Goal: Check status: Check status

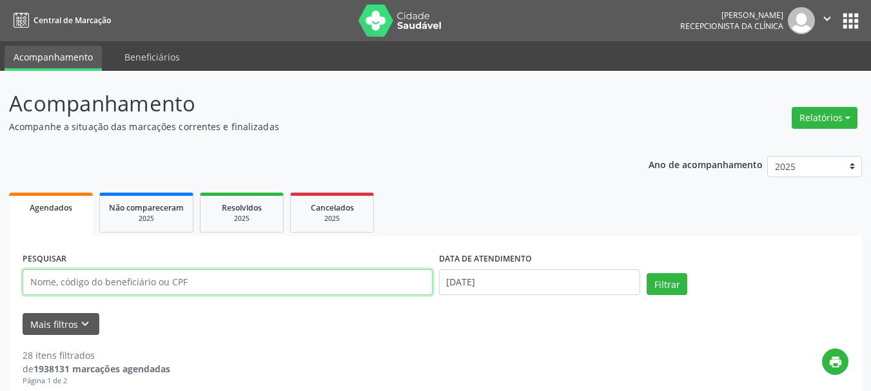
click at [195, 286] on input "text" at bounding box center [228, 282] width 410 height 26
type input "48878960420"
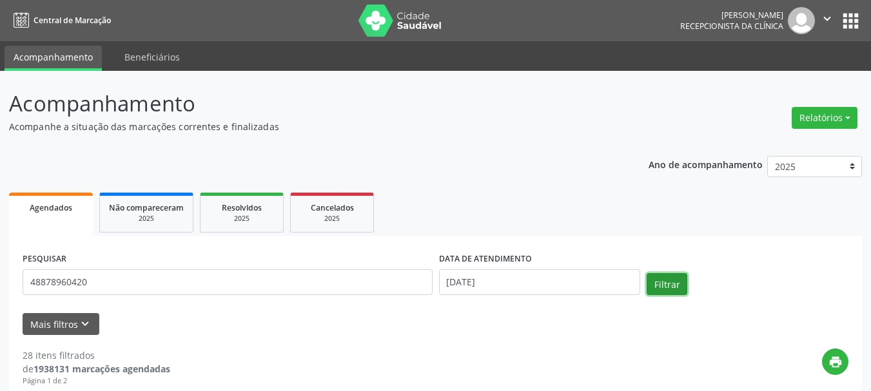
click at [648, 280] on button "Filtrar" at bounding box center [667, 284] width 41 height 22
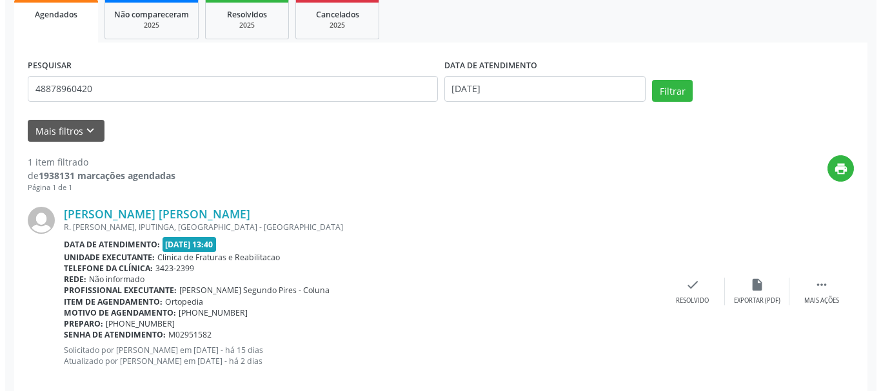
scroll to position [215, 0]
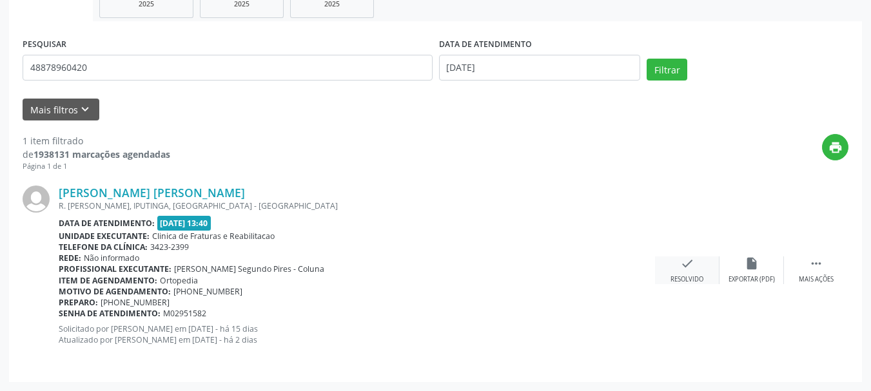
click at [684, 265] on icon "check" at bounding box center [687, 264] width 14 height 14
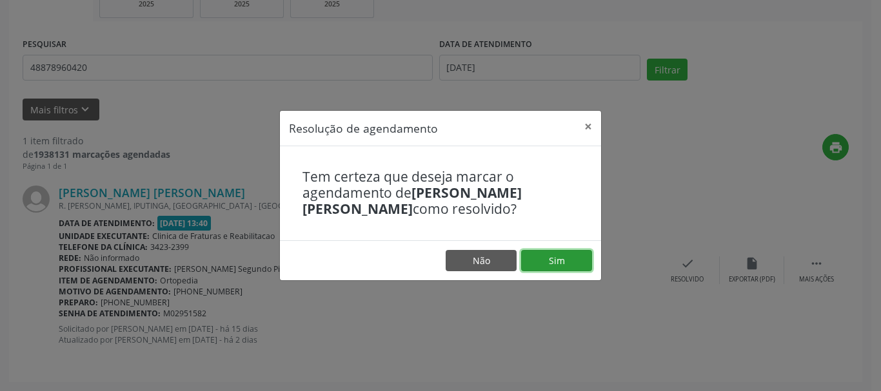
click at [565, 262] on button "Sim" at bounding box center [556, 261] width 71 height 22
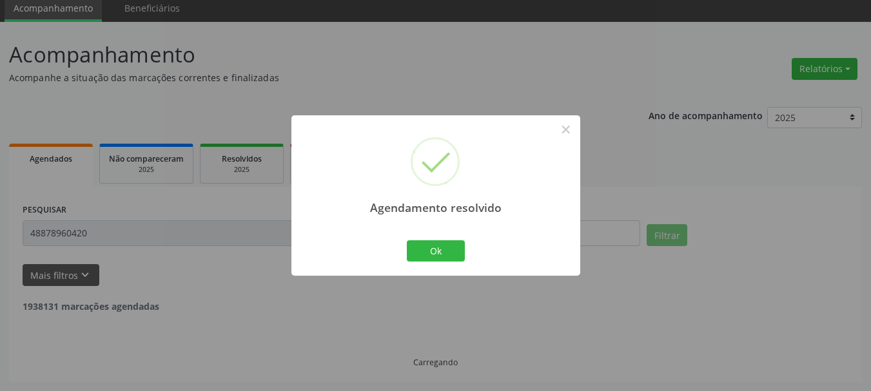
scroll to position [7, 0]
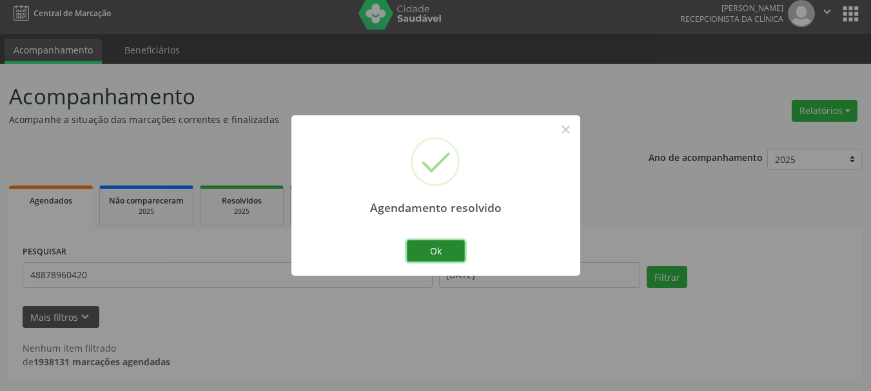
click at [426, 251] on button "Ok" at bounding box center [436, 251] width 58 height 22
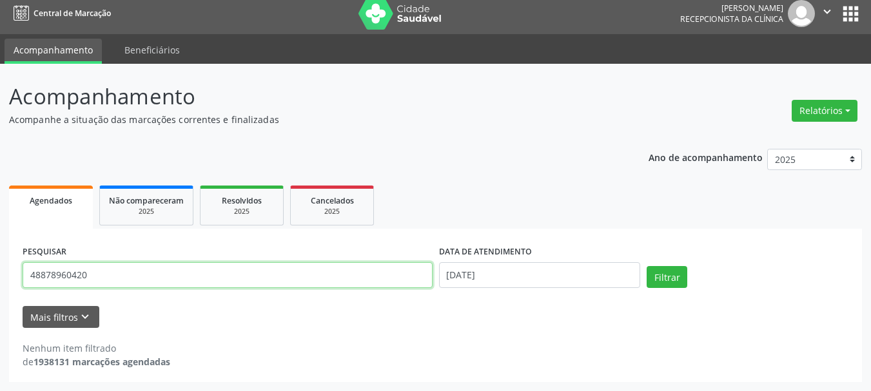
click at [89, 277] on input "48878960420" at bounding box center [228, 275] width 410 height 26
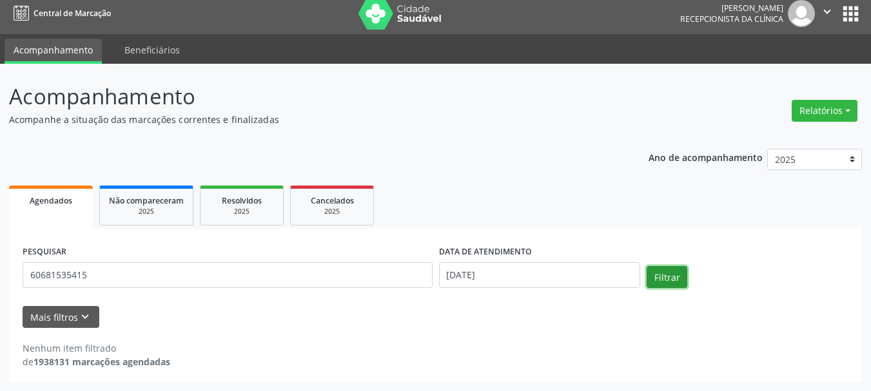
click at [656, 280] on button "Filtrar" at bounding box center [667, 277] width 41 height 22
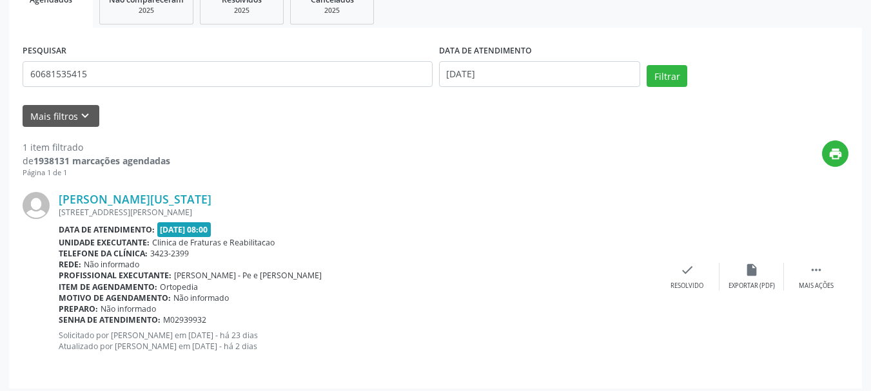
scroll to position [215, 0]
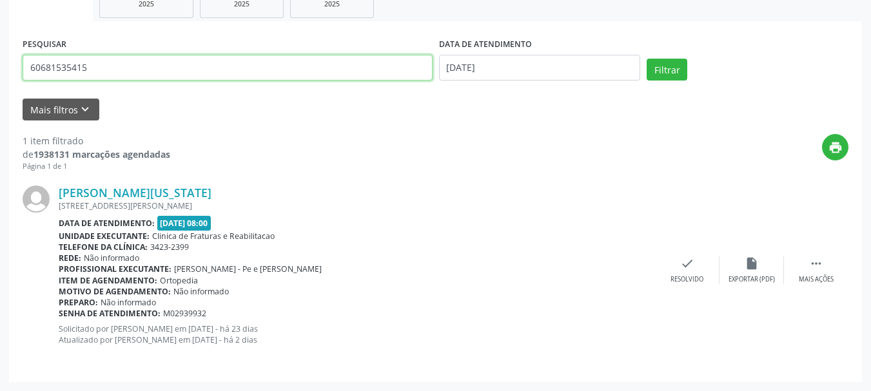
click at [101, 68] on input "60681535415" at bounding box center [228, 68] width 410 height 26
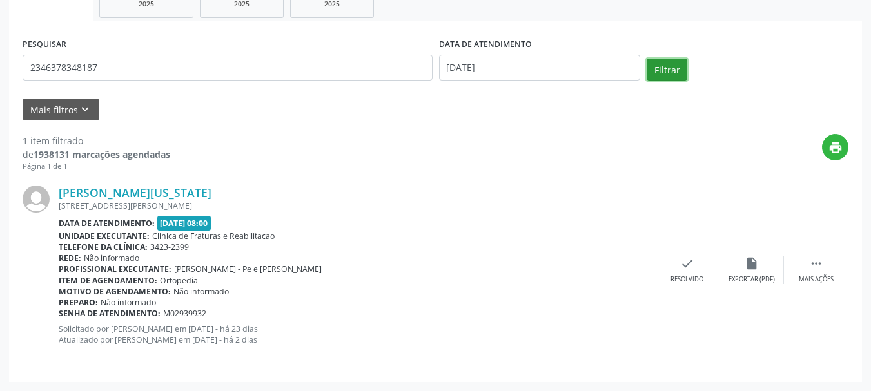
click at [659, 71] on button "Filtrar" at bounding box center [667, 70] width 41 height 22
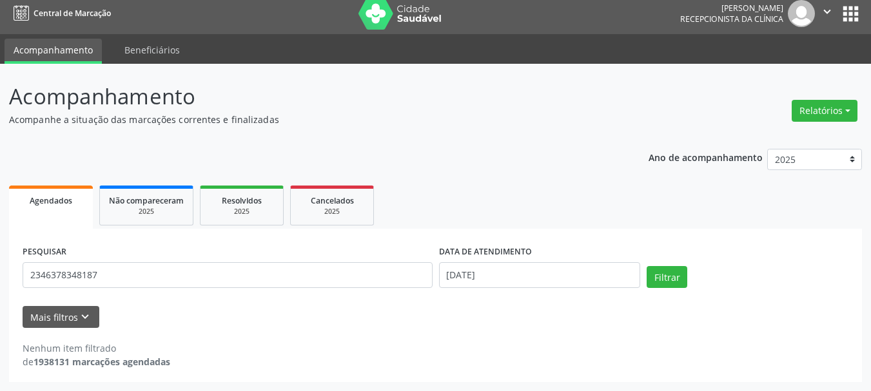
scroll to position [7, 0]
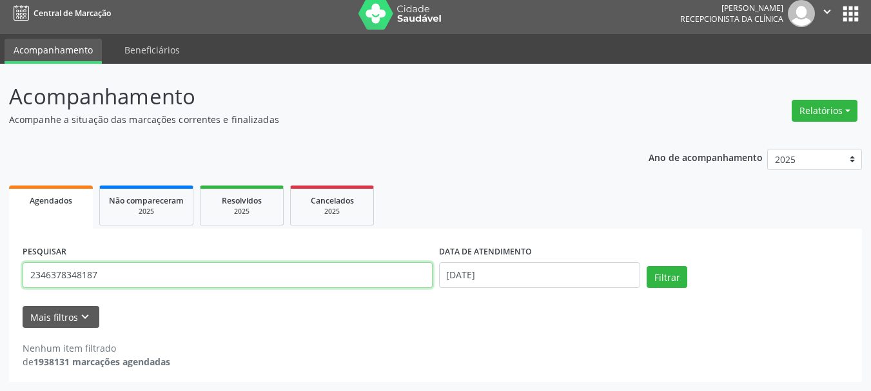
click at [128, 273] on input "2346378348187" at bounding box center [228, 275] width 410 height 26
click at [127, 273] on input "2346378348187" at bounding box center [228, 275] width 410 height 26
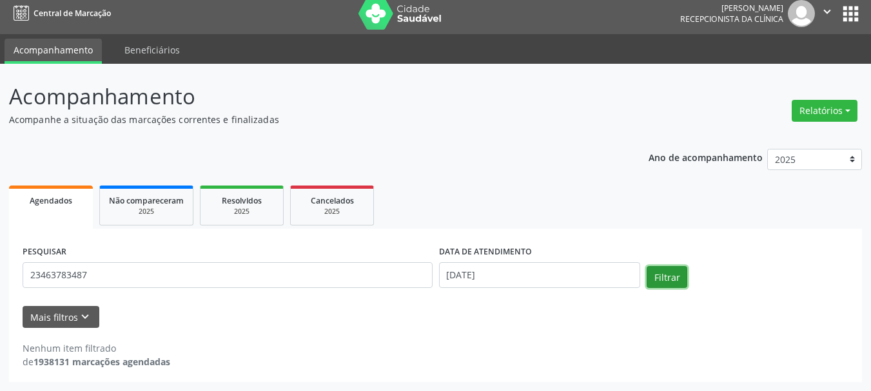
click at [667, 282] on button "Filtrar" at bounding box center [667, 277] width 41 height 22
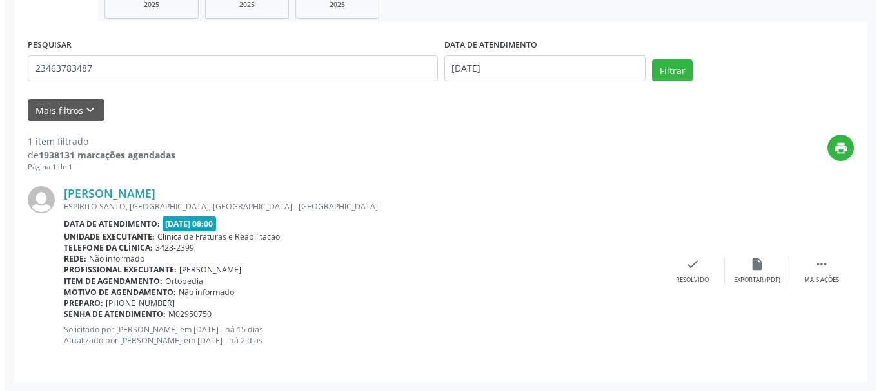
scroll to position [215, 0]
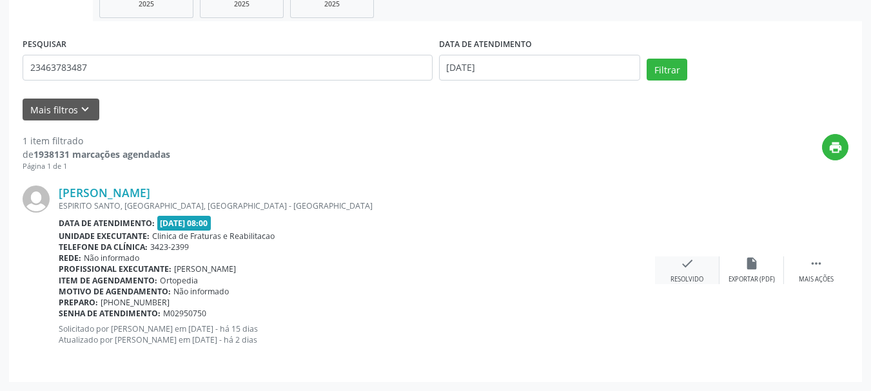
click at [698, 266] on div "check Resolvido" at bounding box center [687, 271] width 64 height 28
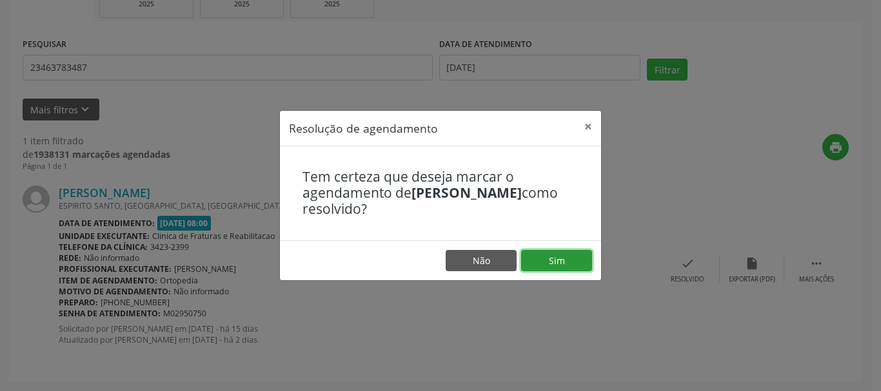
click at [550, 257] on button "Sim" at bounding box center [556, 261] width 71 height 22
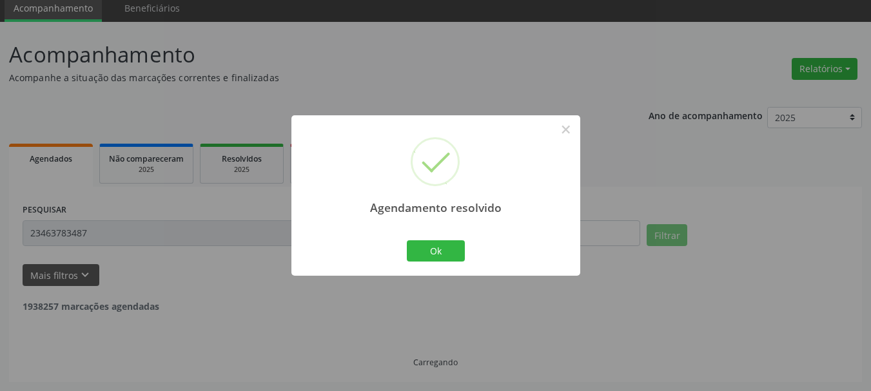
scroll to position [7, 0]
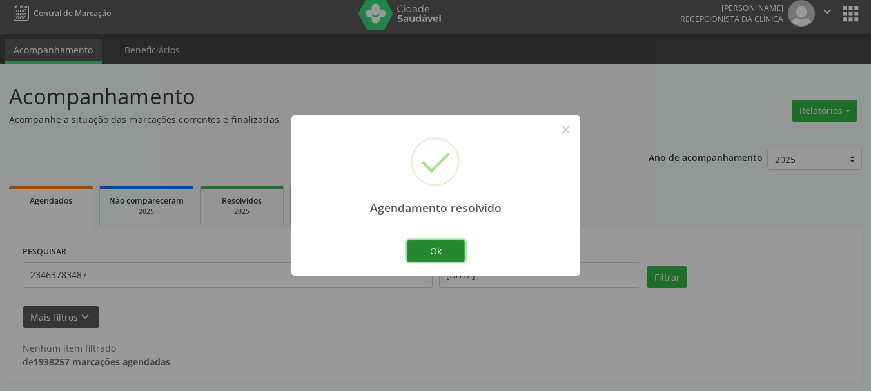
click at [434, 257] on button "Ok" at bounding box center [436, 251] width 58 height 22
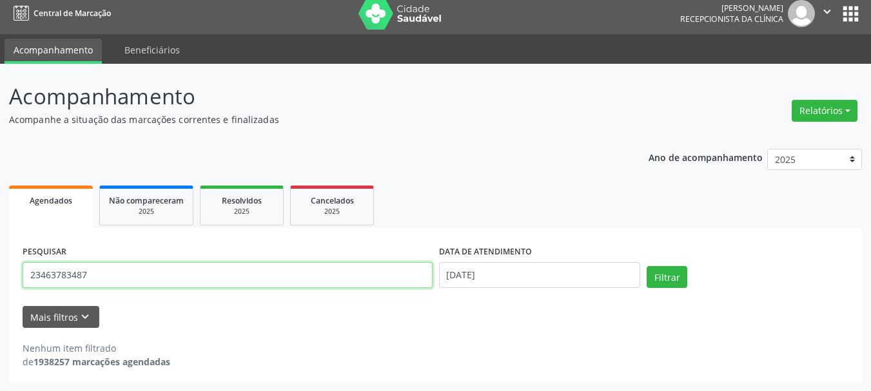
click at [113, 275] on input "23463783487" at bounding box center [228, 275] width 410 height 26
type input "62544489472"
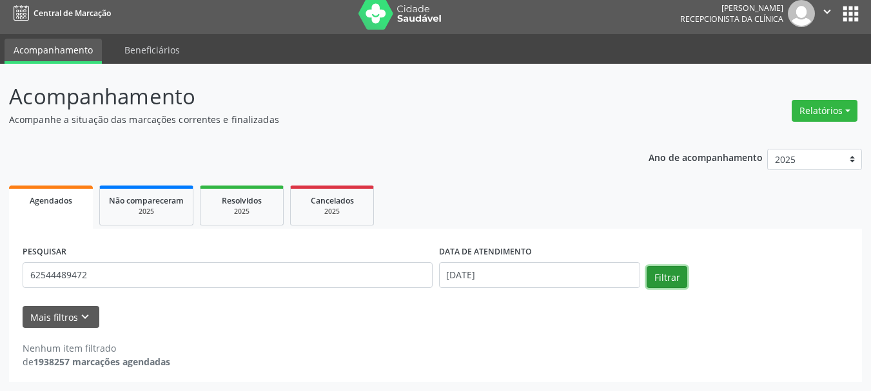
click at [676, 278] on button "Filtrar" at bounding box center [667, 277] width 41 height 22
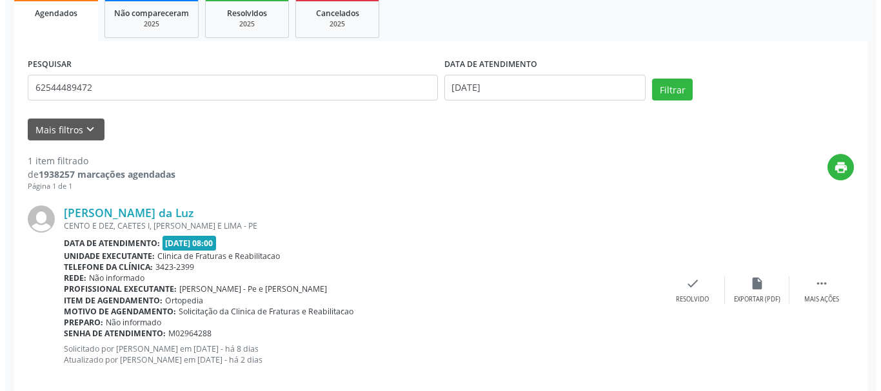
scroll to position [215, 0]
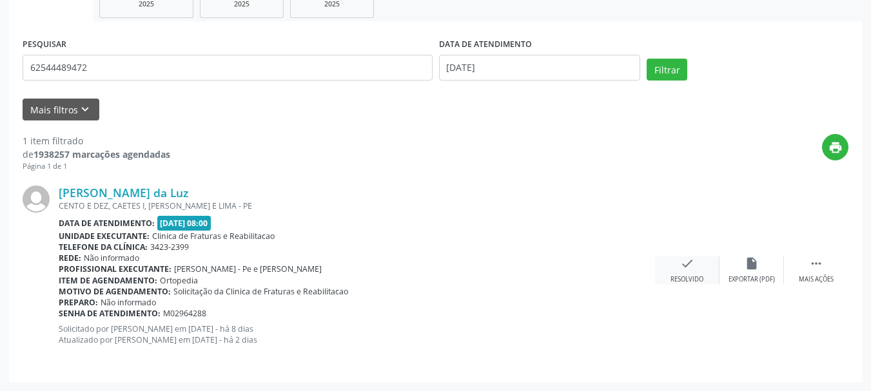
click at [683, 262] on icon "check" at bounding box center [687, 264] width 14 height 14
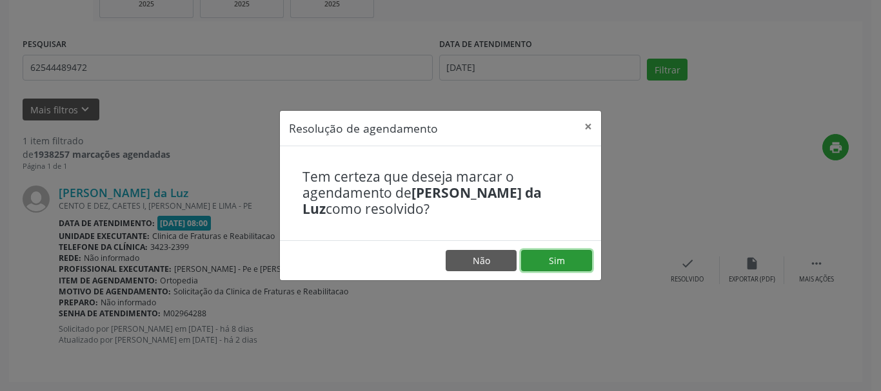
click at [548, 260] on button "Sim" at bounding box center [556, 261] width 71 height 22
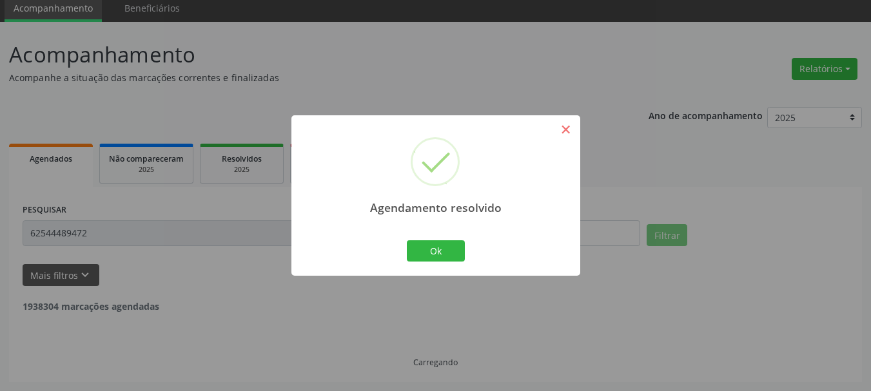
scroll to position [7, 0]
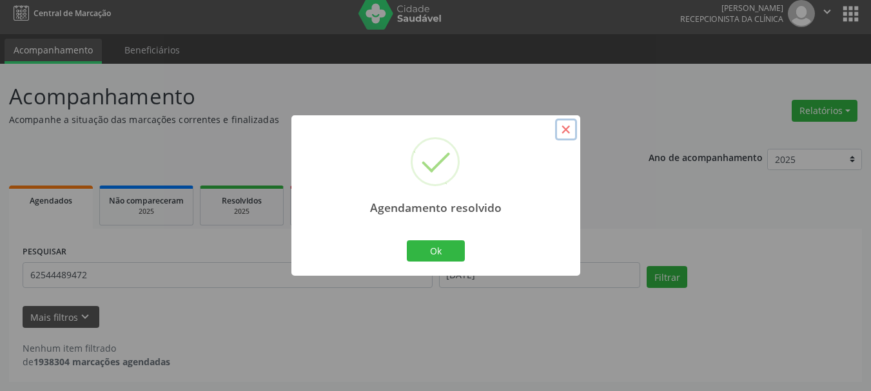
click at [567, 129] on button "×" at bounding box center [566, 130] width 22 height 22
